Goal: Find specific page/section: Find specific page/section

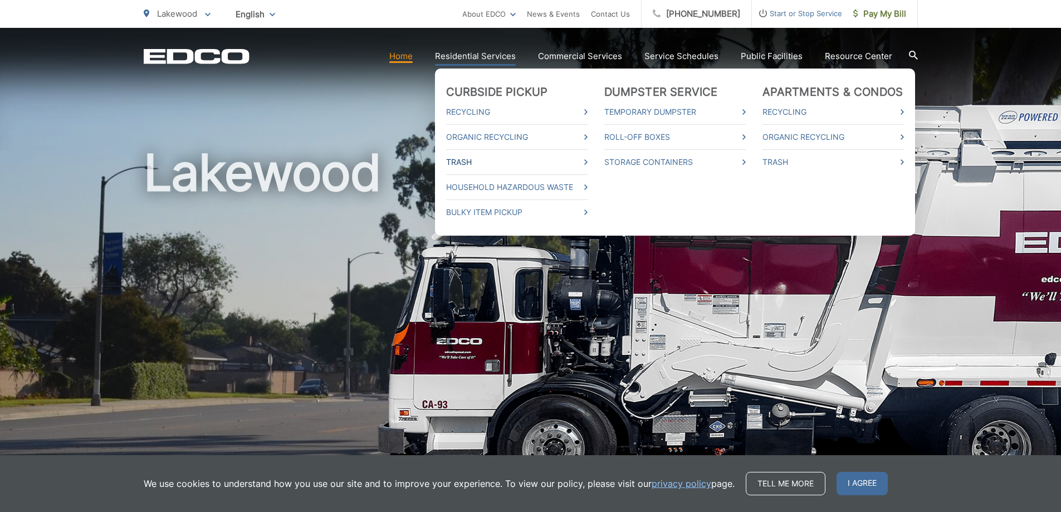
click at [530, 160] on link "Trash" at bounding box center [517, 161] width 142 height 13
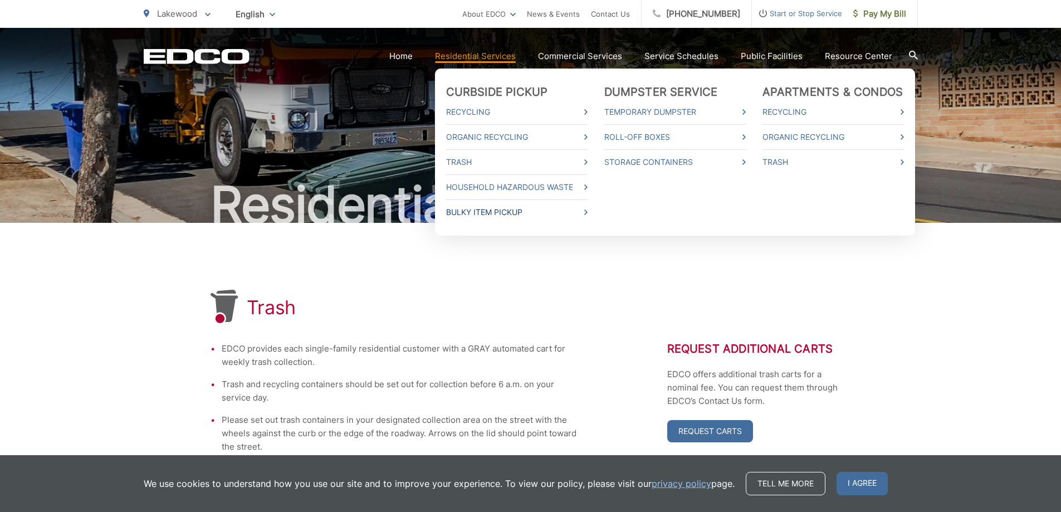
click at [487, 215] on link "Bulky Item Pickup" at bounding box center [517, 212] width 142 height 13
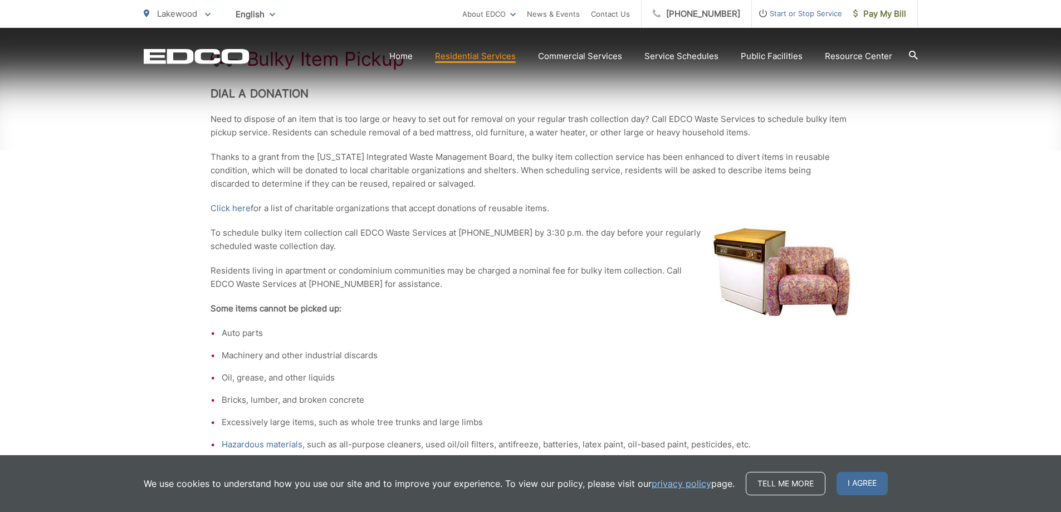
scroll to position [251, 0]
